Goal: Task Accomplishment & Management: Use online tool/utility

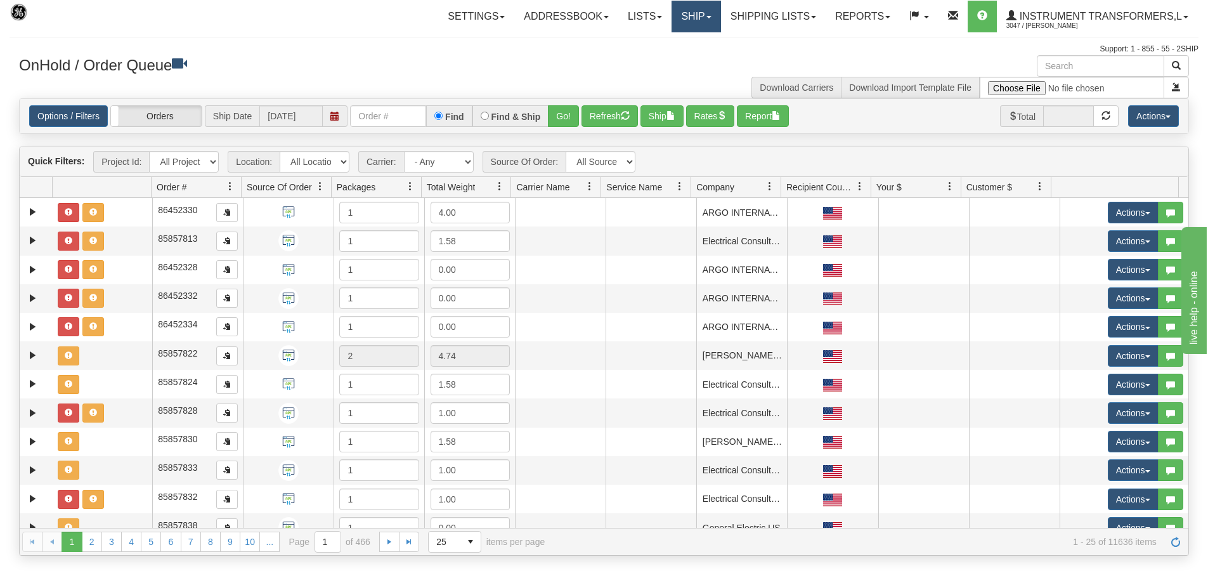
click at [706, 20] on link "Ship" at bounding box center [695, 17] width 49 height 32
click at [675, 45] on link "Ship Screen" at bounding box center [662, 44] width 115 height 16
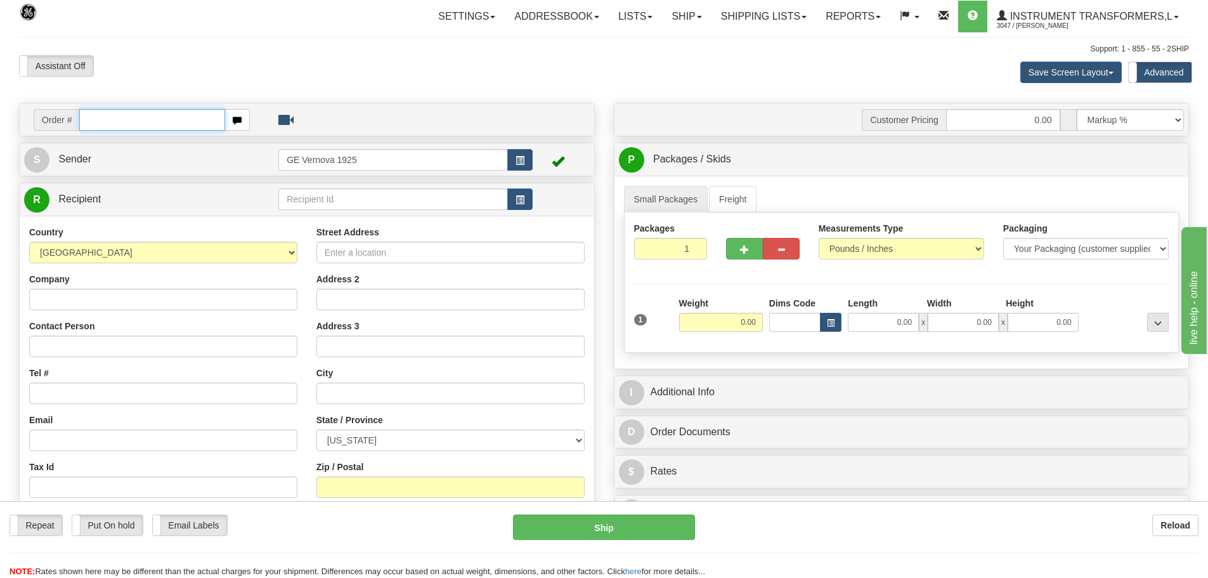
click at [101, 120] on input "text" at bounding box center [152, 120] width 146 height 22
type input "86704580"
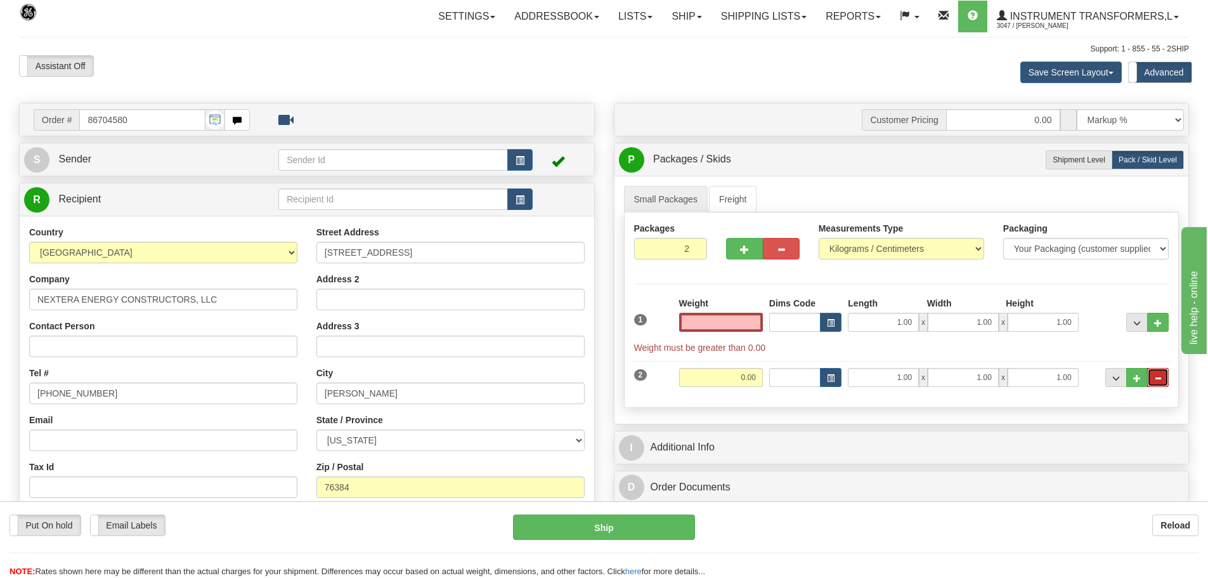
type input "0.00"
click at [1158, 379] on span "..." at bounding box center [1158, 378] width 8 height 7
type input "1"
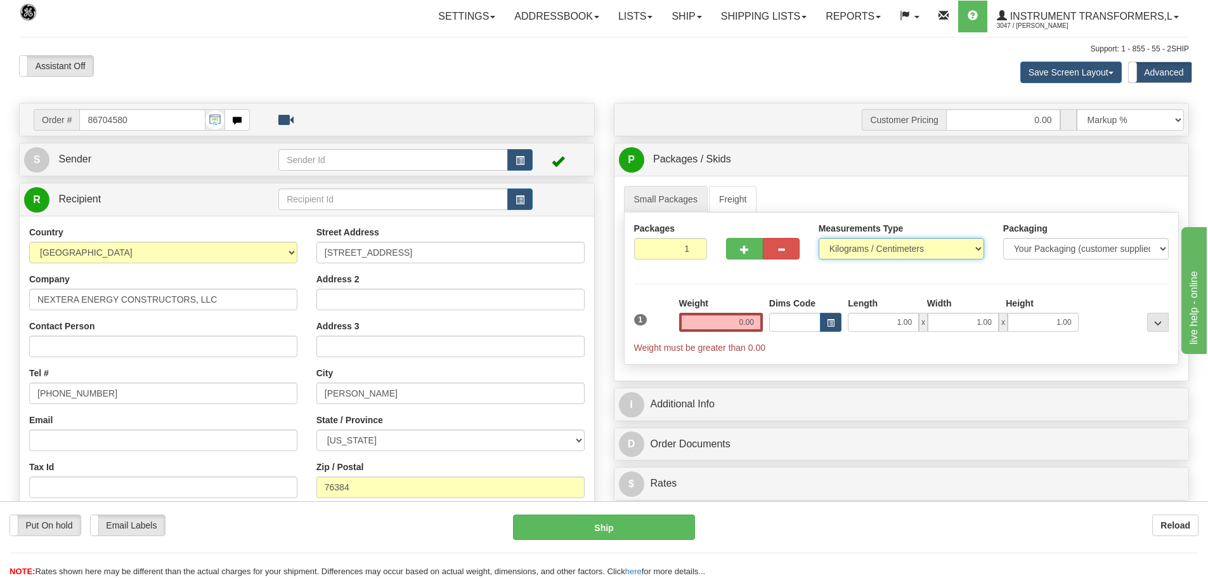
click at [980, 248] on select "Pounds / Inches Kilograms / Centimeters" at bounding box center [900, 249] width 165 height 22
select select "0"
click at [818, 238] on select "Pounds / Inches Kilograms / Centimeters" at bounding box center [900, 249] width 165 height 22
click at [760, 321] on input "0.00" at bounding box center [721, 322] width 84 height 19
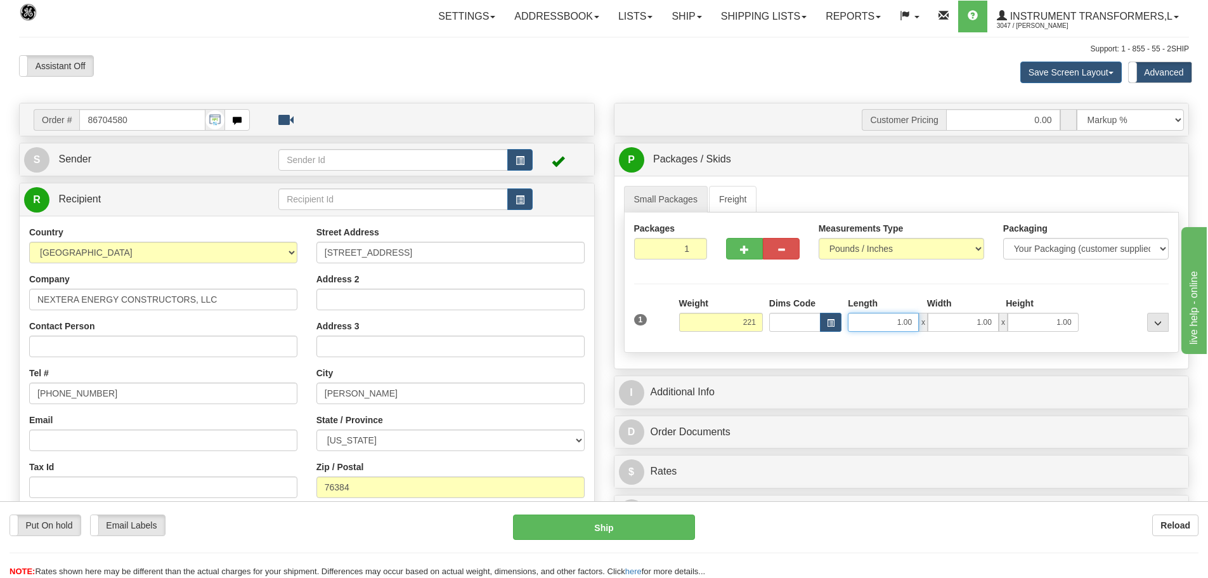
type input "221.00"
click at [912, 321] on input "1.00" at bounding box center [883, 322] width 71 height 19
type input "1"
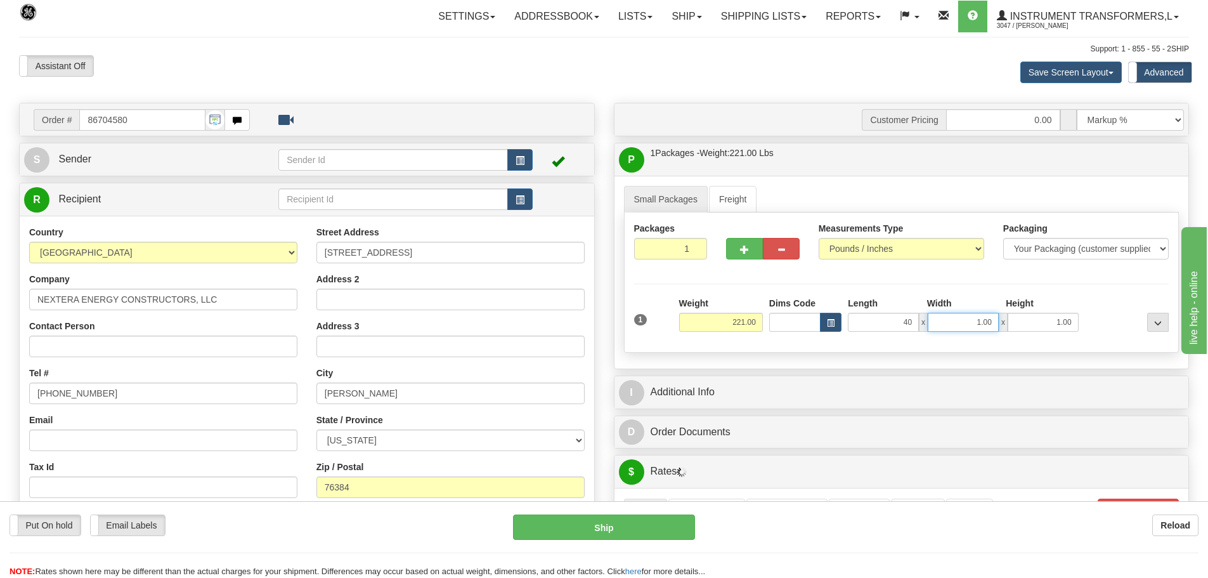
type input "40.00"
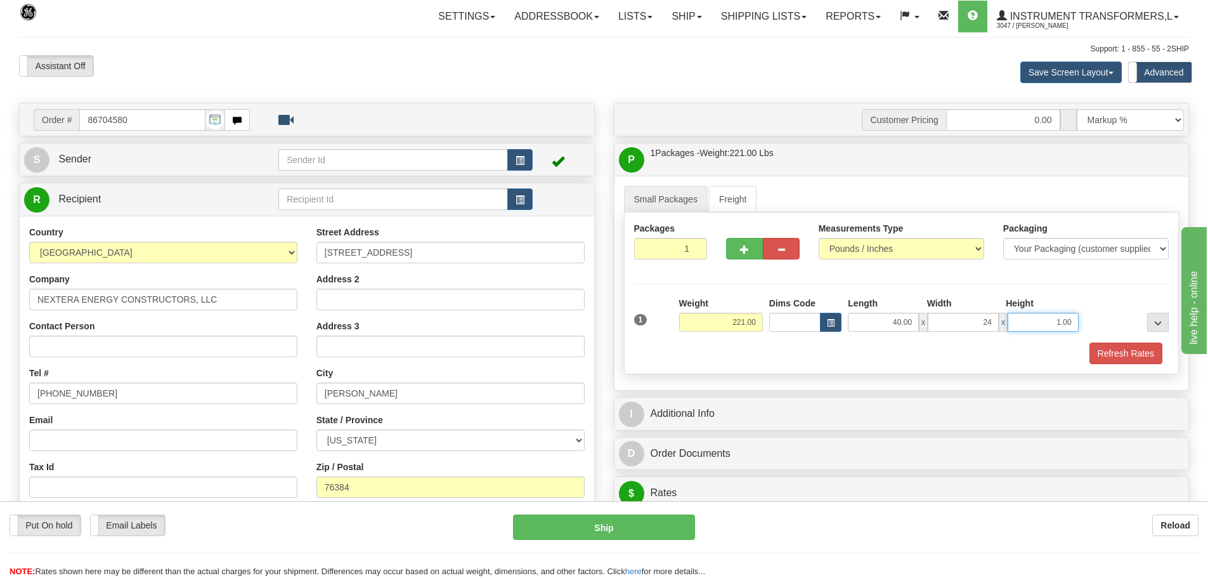
type input "24.00"
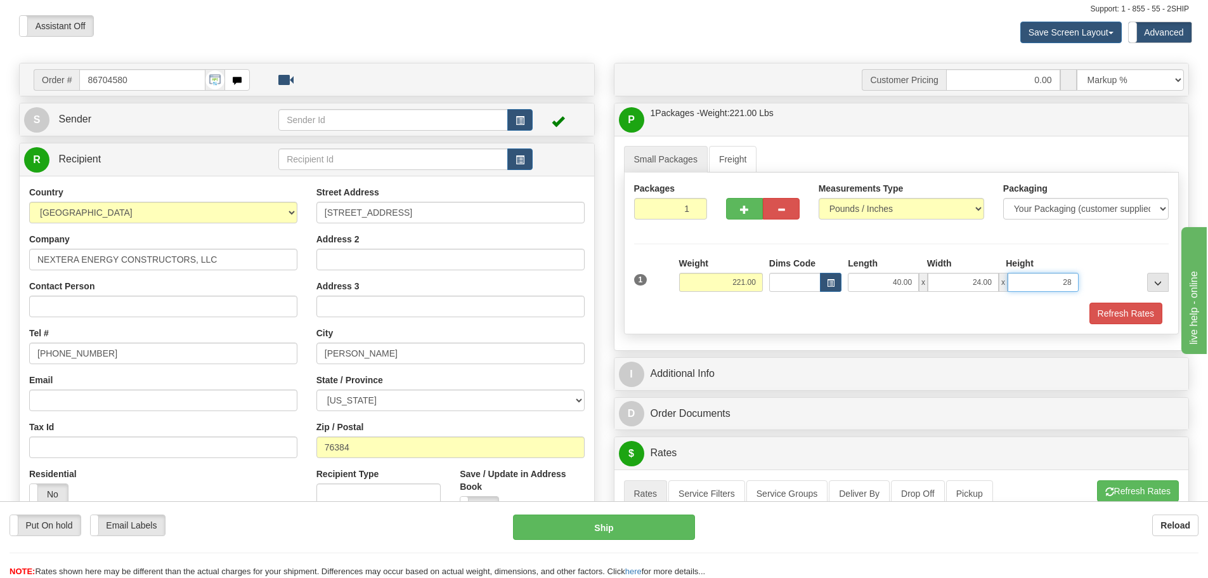
scroll to position [190, 0]
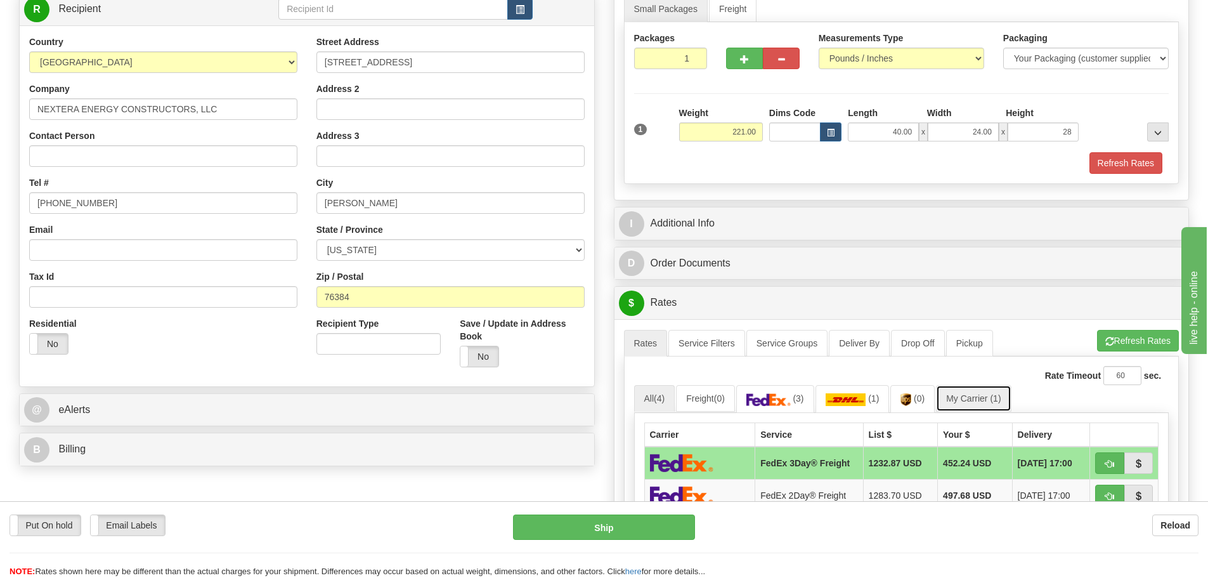
type input "28.00"
click at [991, 404] on link "My Carrier (1)" at bounding box center [973, 398] width 75 height 27
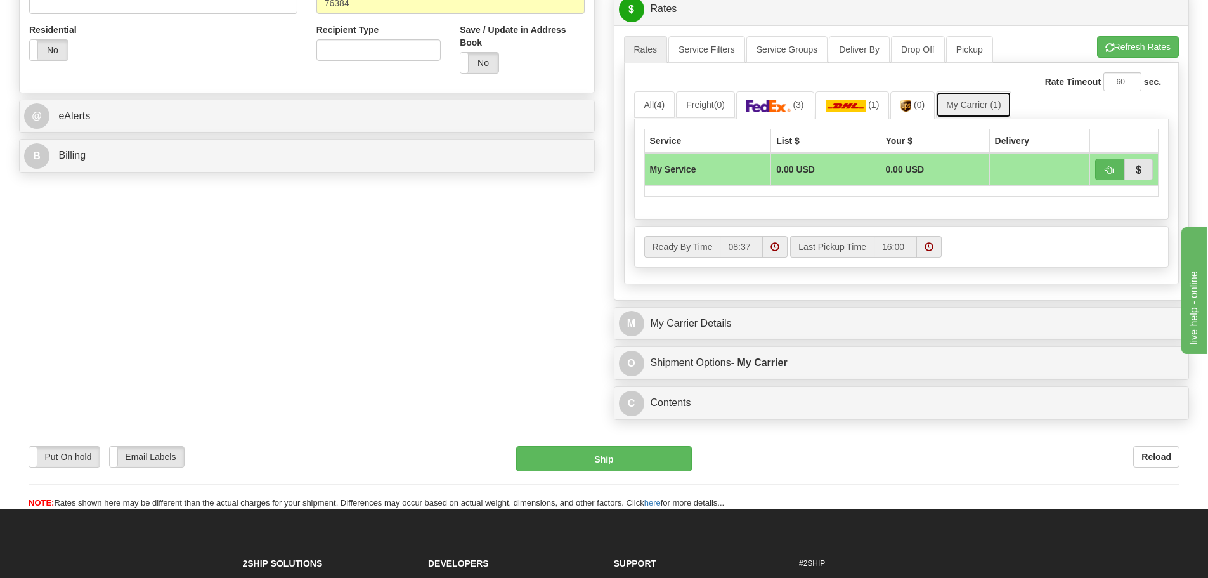
scroll to position [507, 0]
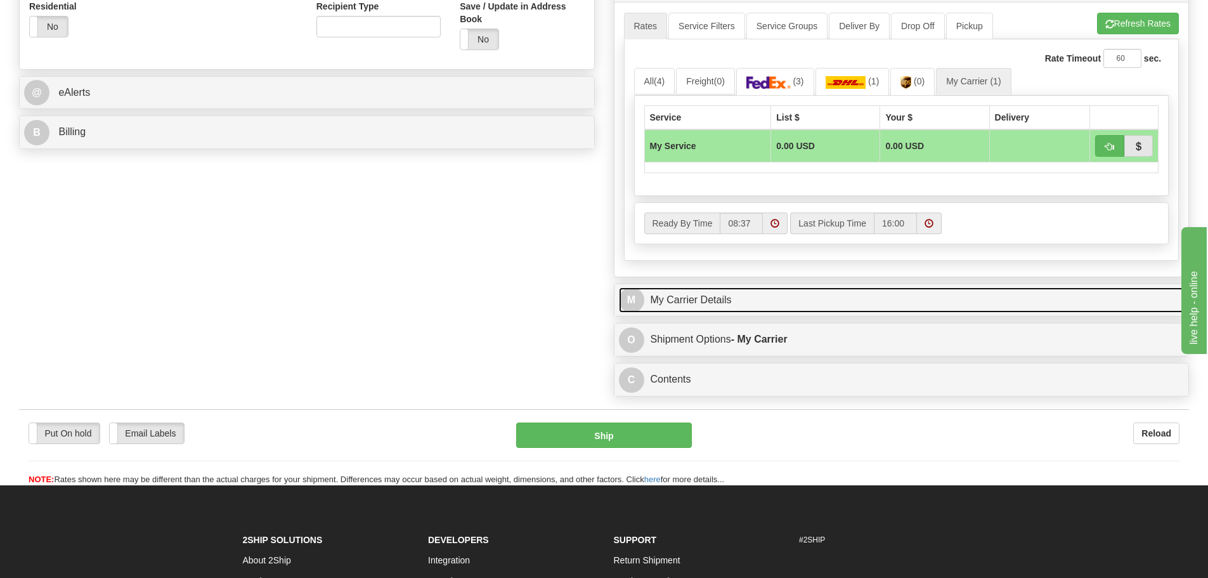
click at [780, 306] on link "M My Carrier Details" at bounding box center [902, 300] width 566 height 26
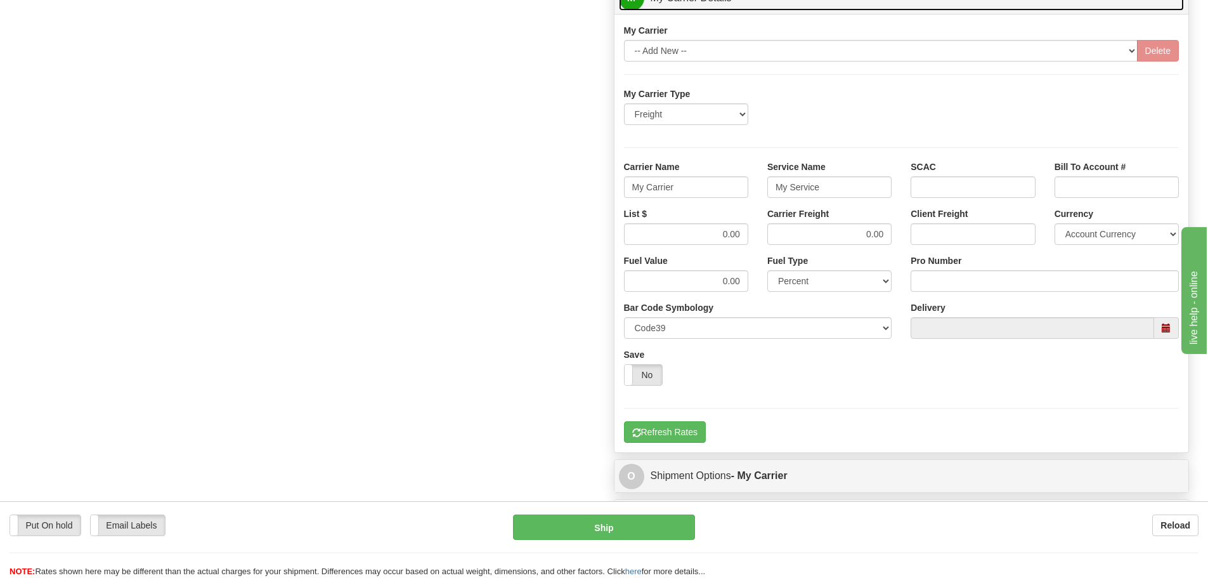
scroll to position [824, 0]
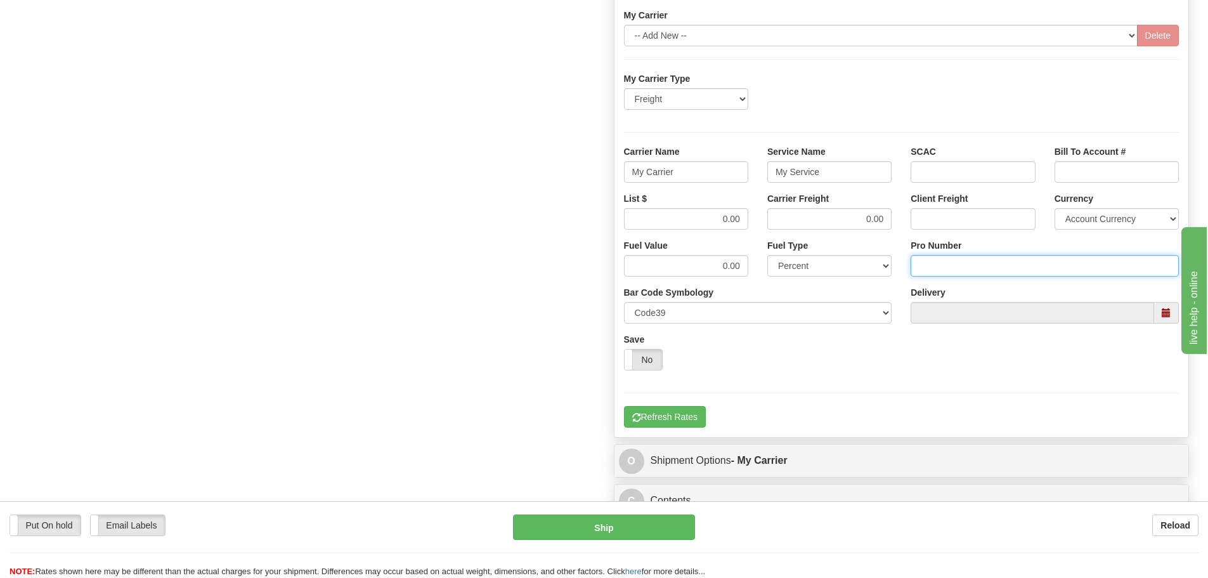
click at [922, 261] on input "Pro Number" at bounding box center [1044, 266] width 268 height 22
type input "108439797106"
click button "Delete" at bounding box center [0, 0] width 0 height 0
click at [682, 166] on input "My Carrier" at bounding box center [686, 172] width 124 height 22
type input "M"
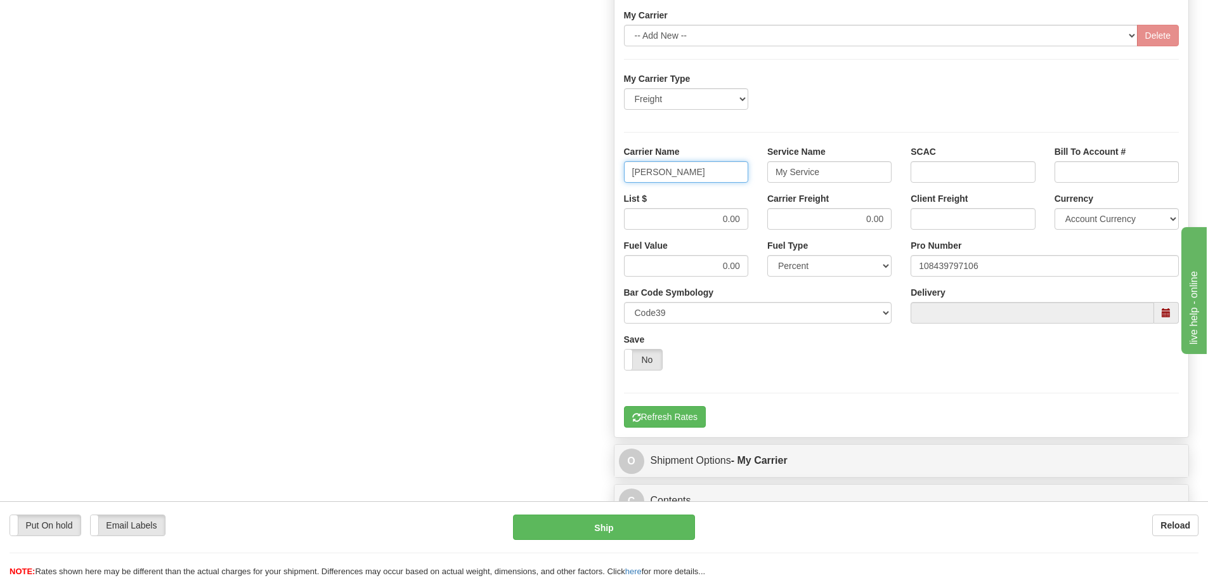
type input "[PERSON_NAME]"
click at [841, 175] on input "My Service" at bounding box center [829, 172] width 124 height 22
type input "M"
type input "LTL"
click at [743, 217] on input "0.00" at bounding box center [686, 219] width 124 height 22
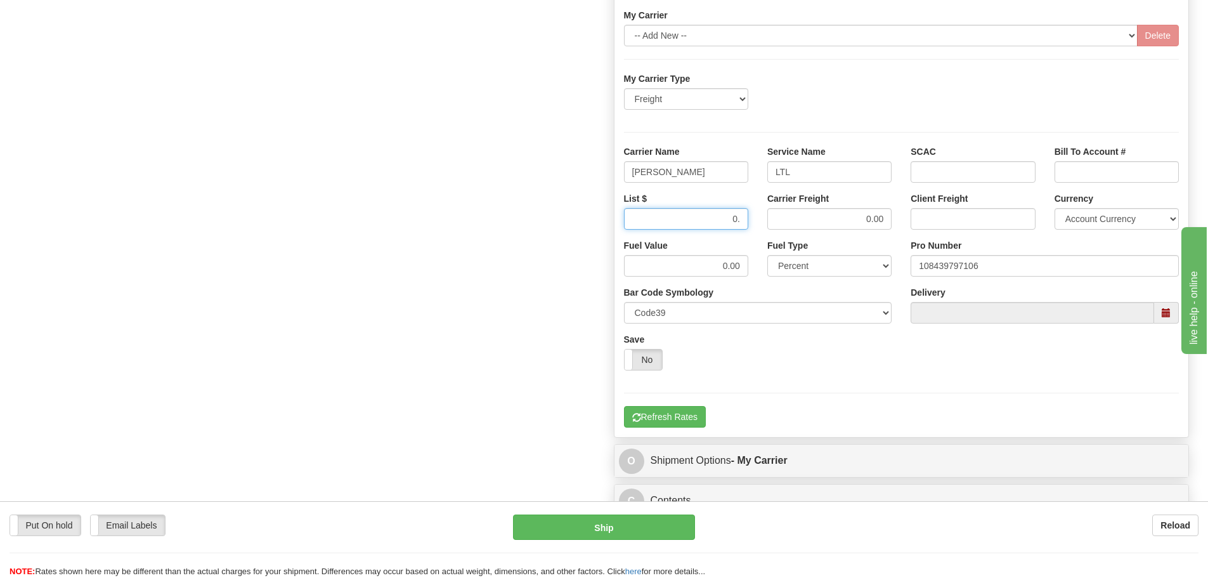
type input "0"
type input "343.78"
click at [887, 218] on input "0.00" at bounding box center [829, 219] width 124 height 22
type input "0"
type input "343.78"
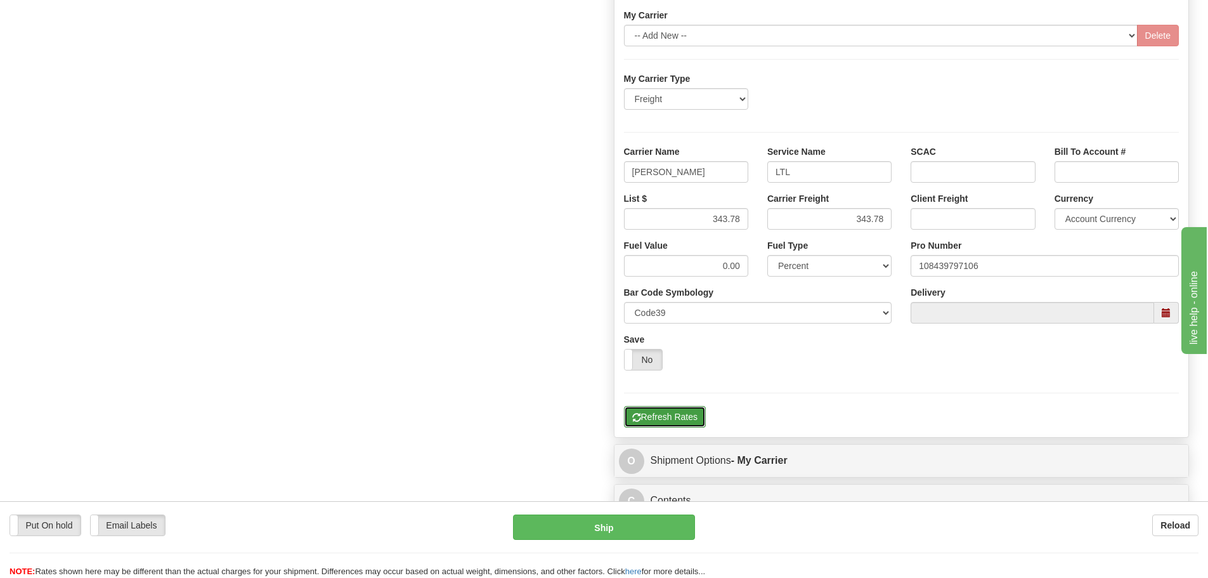
click at [661, 426] on button "Refresh Rates" at bounding box center [665, 417] width 82 height 22
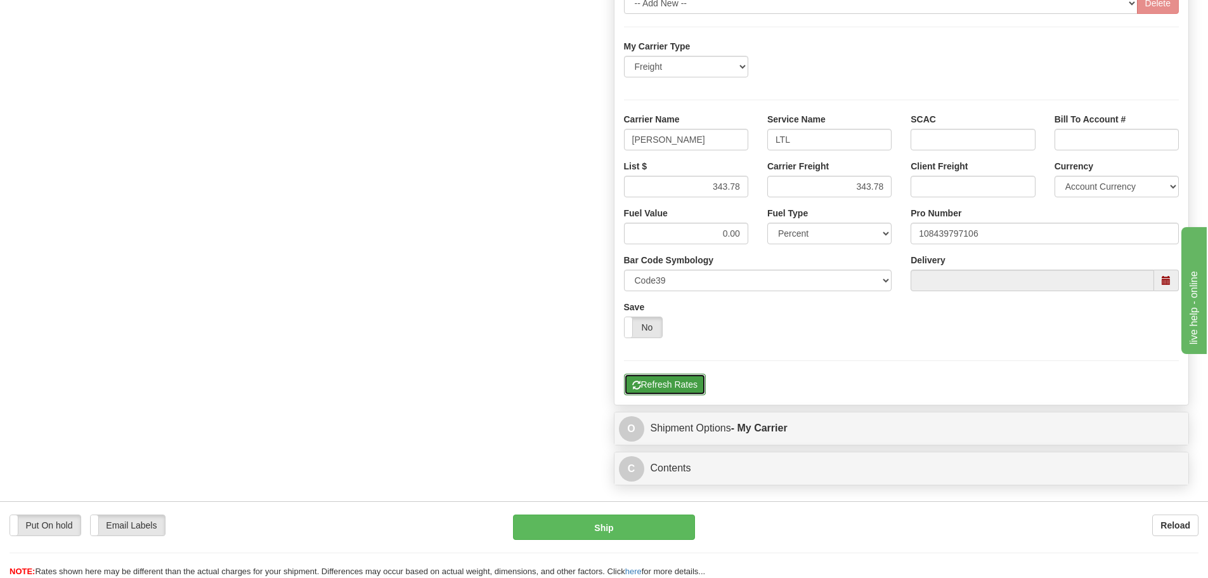
scroll to position [792, 0]
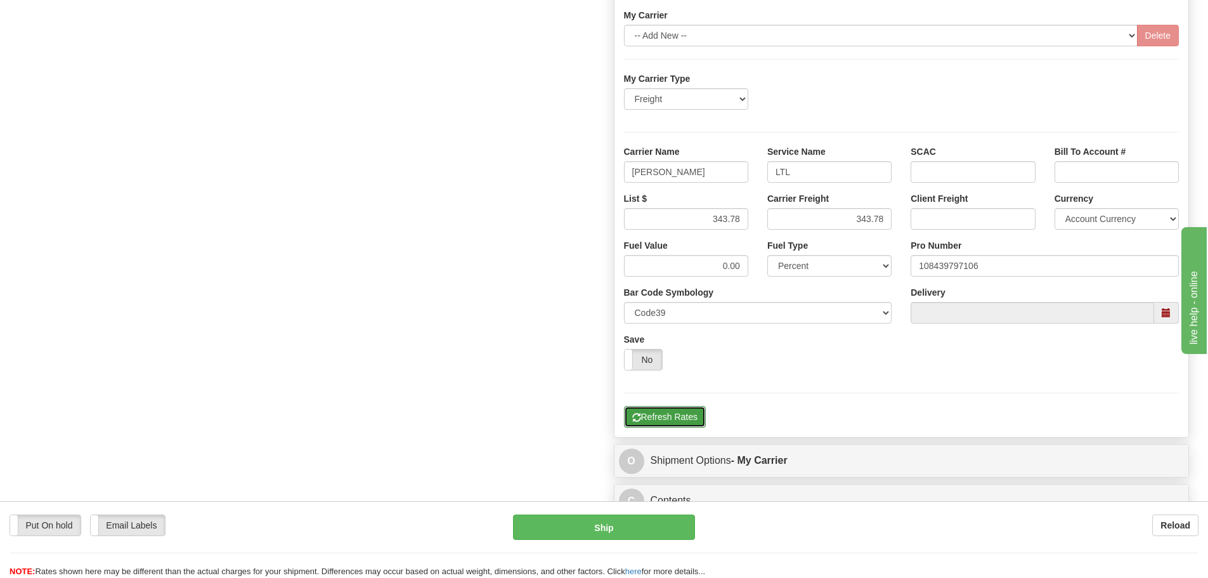
click at [663, 418] on button "Refresh Rates" at bounding box center [665, 417] width 82 height 22
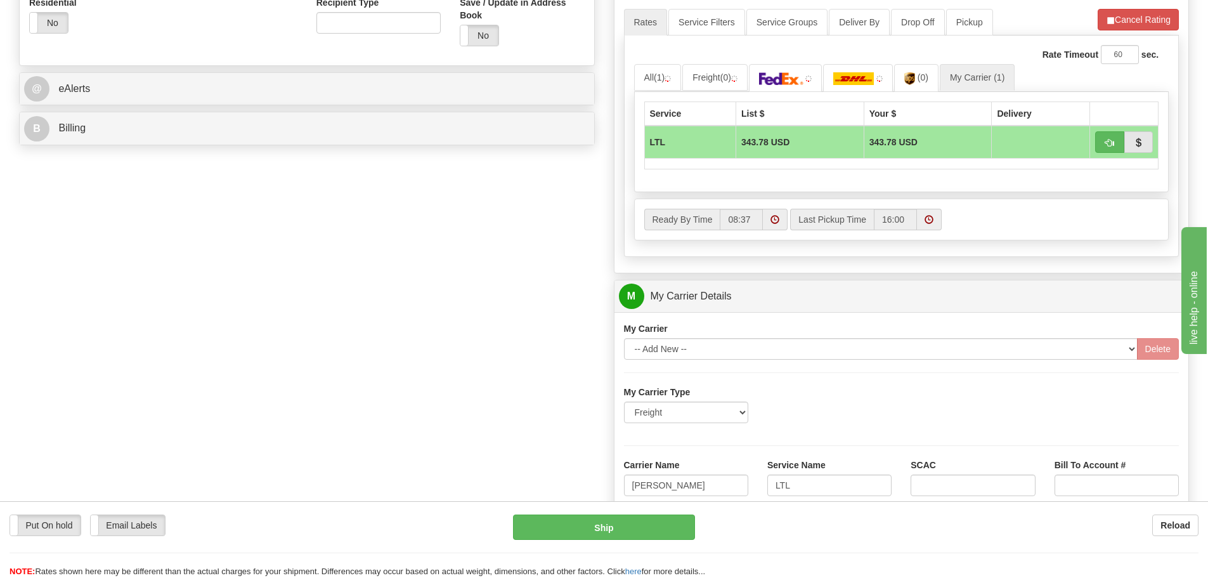
scroll to position [507, 0]
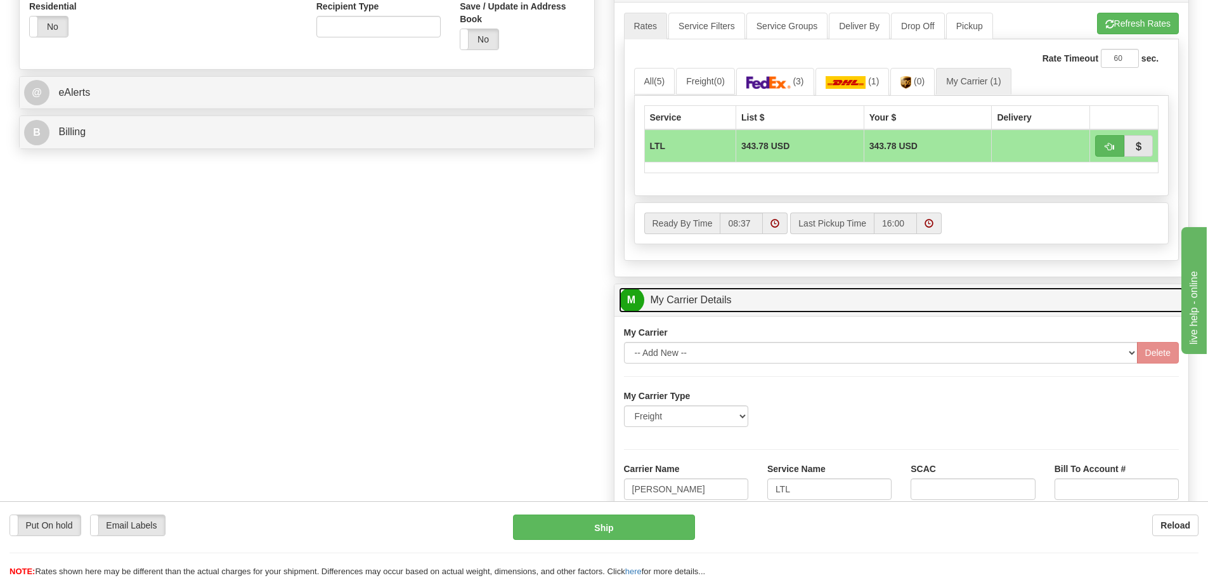
click at [782, 311] on link "M My Carrier Details" at bounding box center [902, 300] width 566 height 26
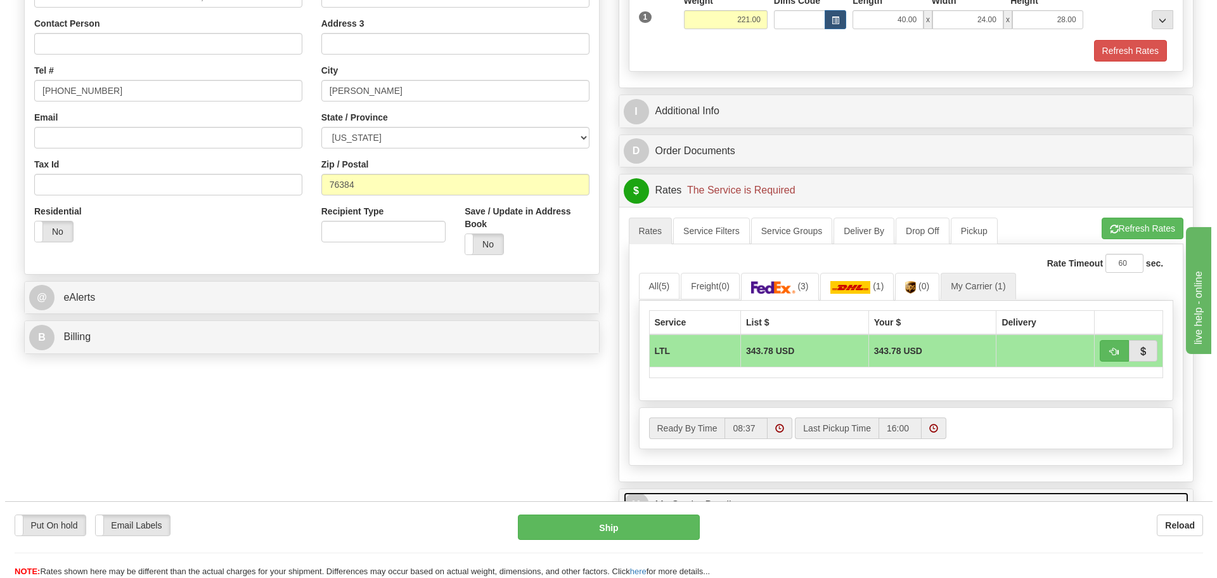
scroll to position [254, 0]
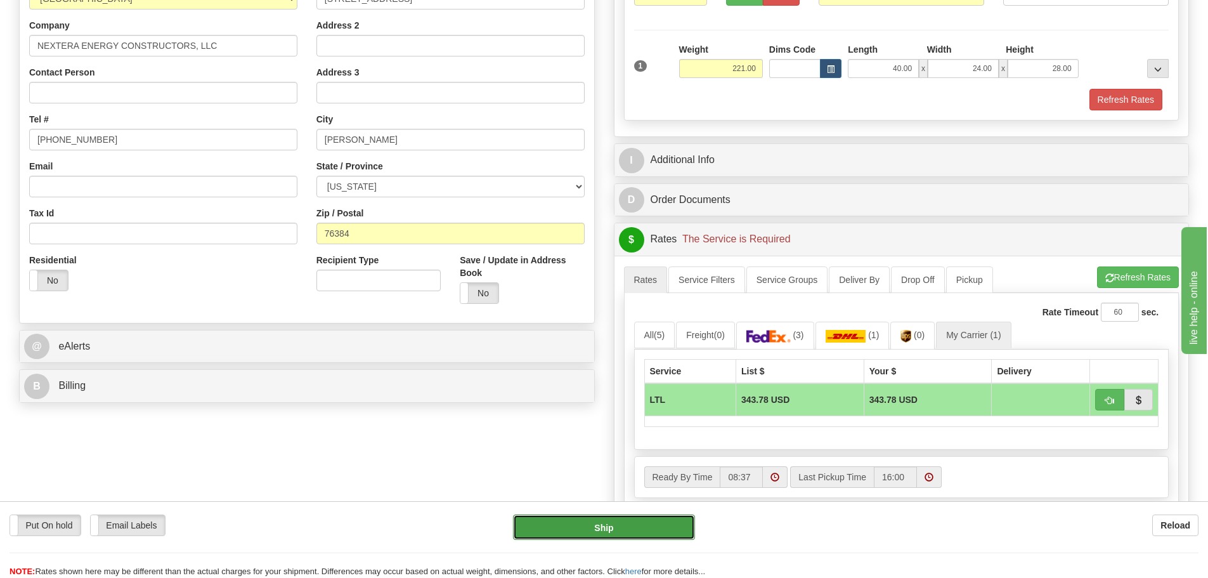
click at [608, 533] on button "Ship" at bounding box center [604, 526] width 182 height 25
type input "00"
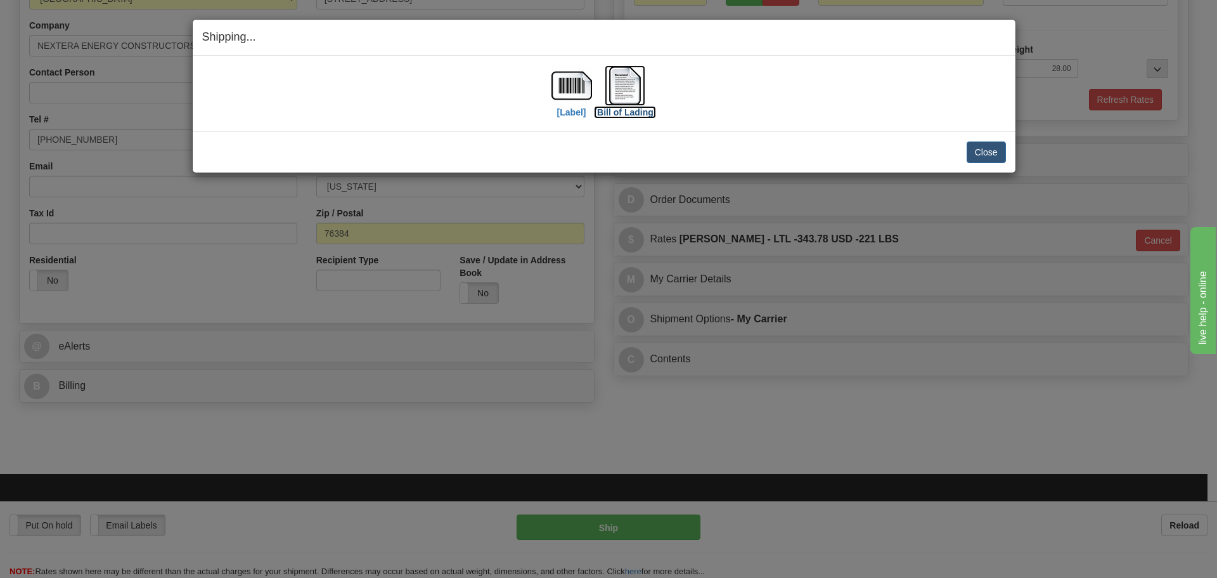
click at [623, 86] on img at bounding box center [625, 85] width 41 height 41
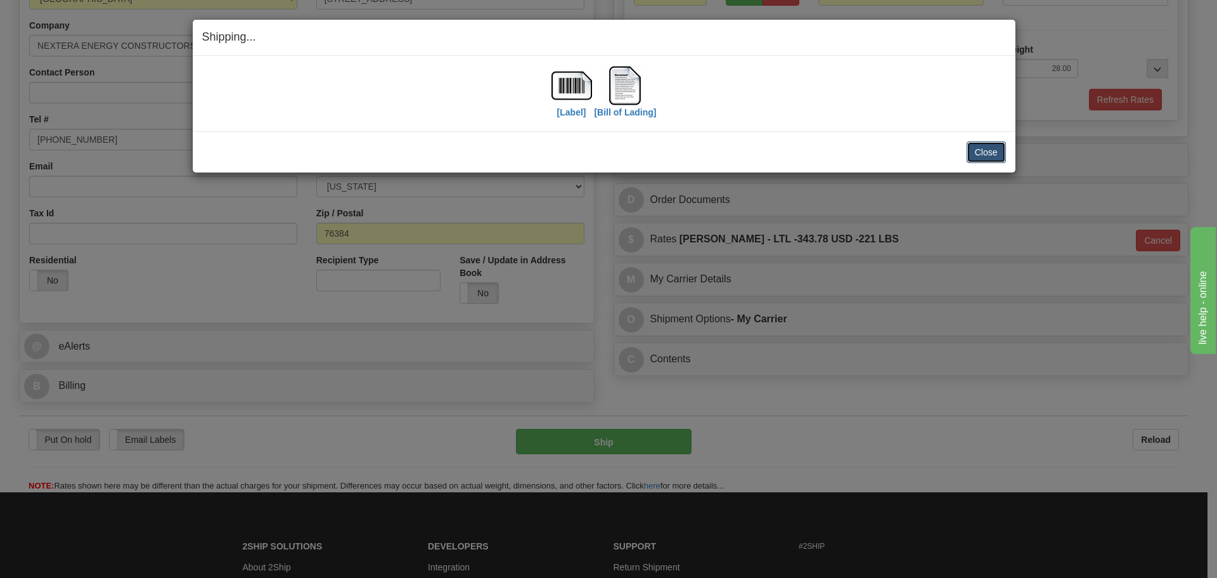
click at [989, 153] on button "Close" at bounding box center [986, 152] width 39 height 22
